Goal: Navigation & Orientation: Find specific page/section

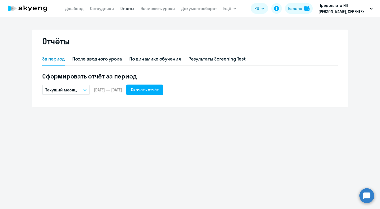
click at [45, 8] on icon at bounding box center [27, 8] width 46 height 13
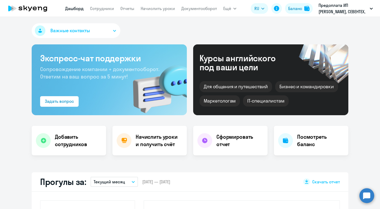
click at [81, 8] on link "Дашборд" at bounding box center [74, 8] width 18 height 5
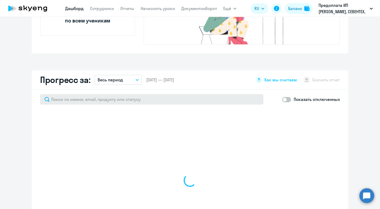
select select "30"
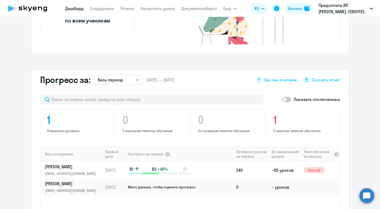
scroll to position [264, 0]
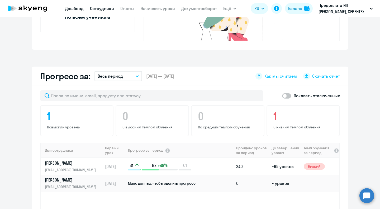
click at [103, 9] on link "Сотрудники" at bounding box center [102, 8] width 24 height 5
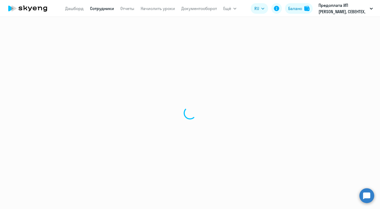
select select "30"
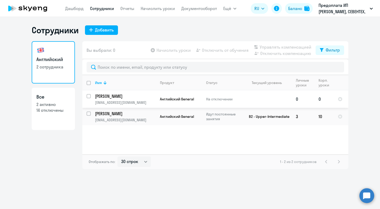
click at [89, 96] on input "select row 39109708" at bounding box center [92, 99] width 11 height 11
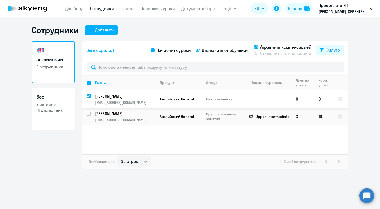
click at [89, 96] on input "deselect row 39109708" at bounding box center [92, 99] width 11 height 11
checkbox input "false"
